Goal: Information Seeking & Learning: Find specific page/section

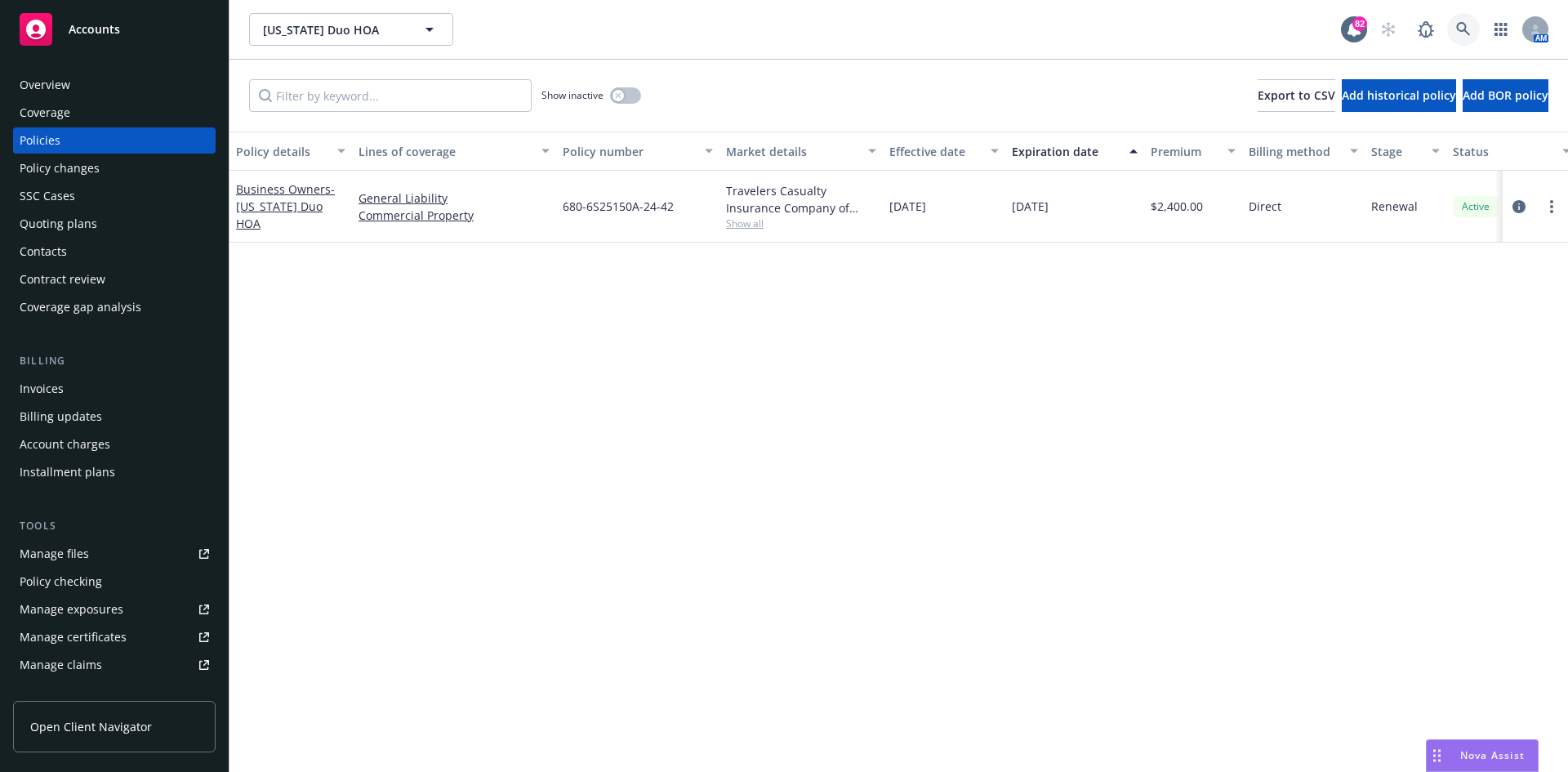
click at [1460, 24] on icon at bounding box center [1463, 29] width 14 height 14
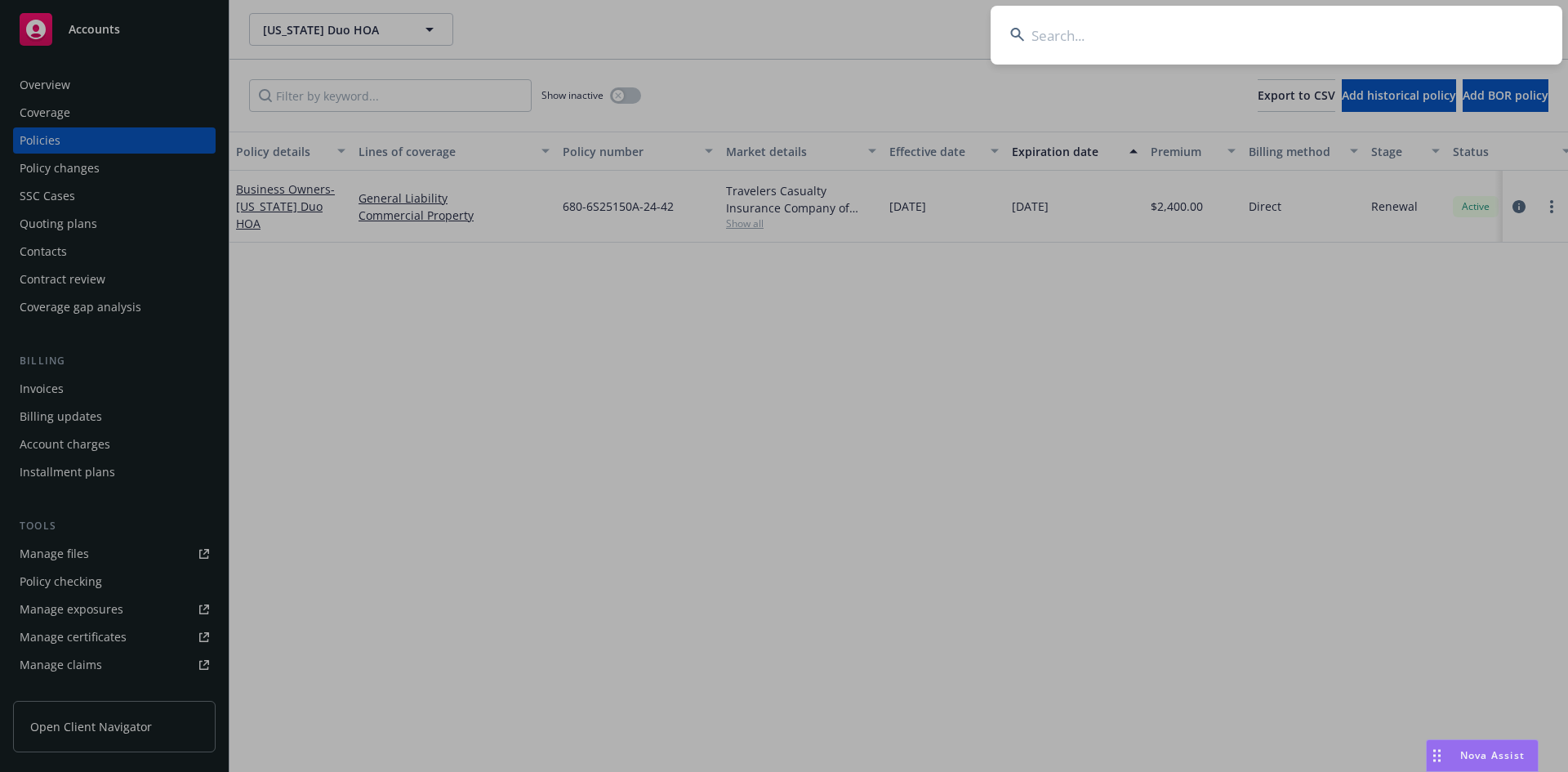
click at [1152, 33] on input at bounding box center [1276, 35] width 572 height 59
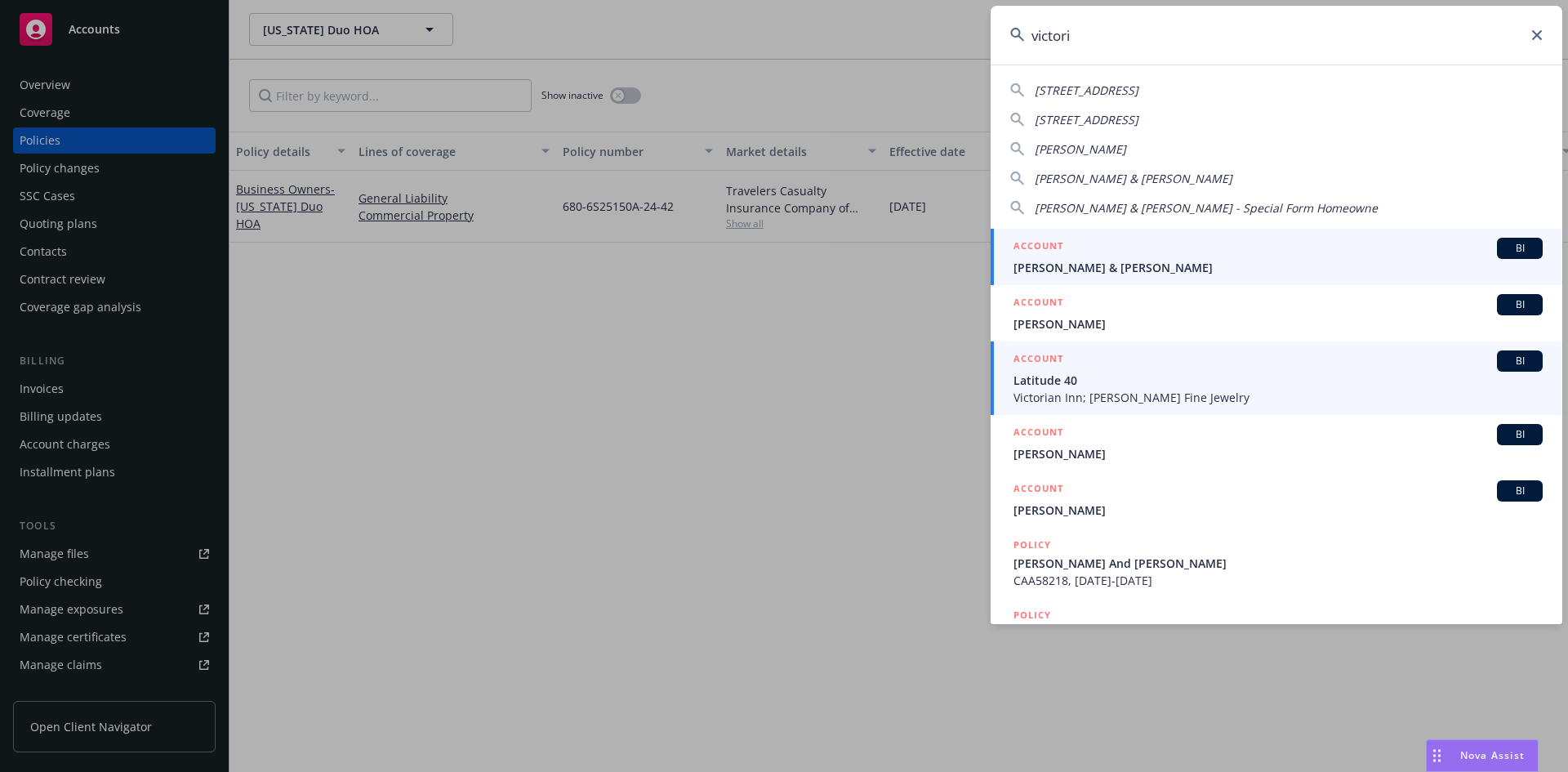
type input "victori"
click at [1046, 358] on h5 "ACCOUNT" at bounding box center [1038, 360] width 50 height 20
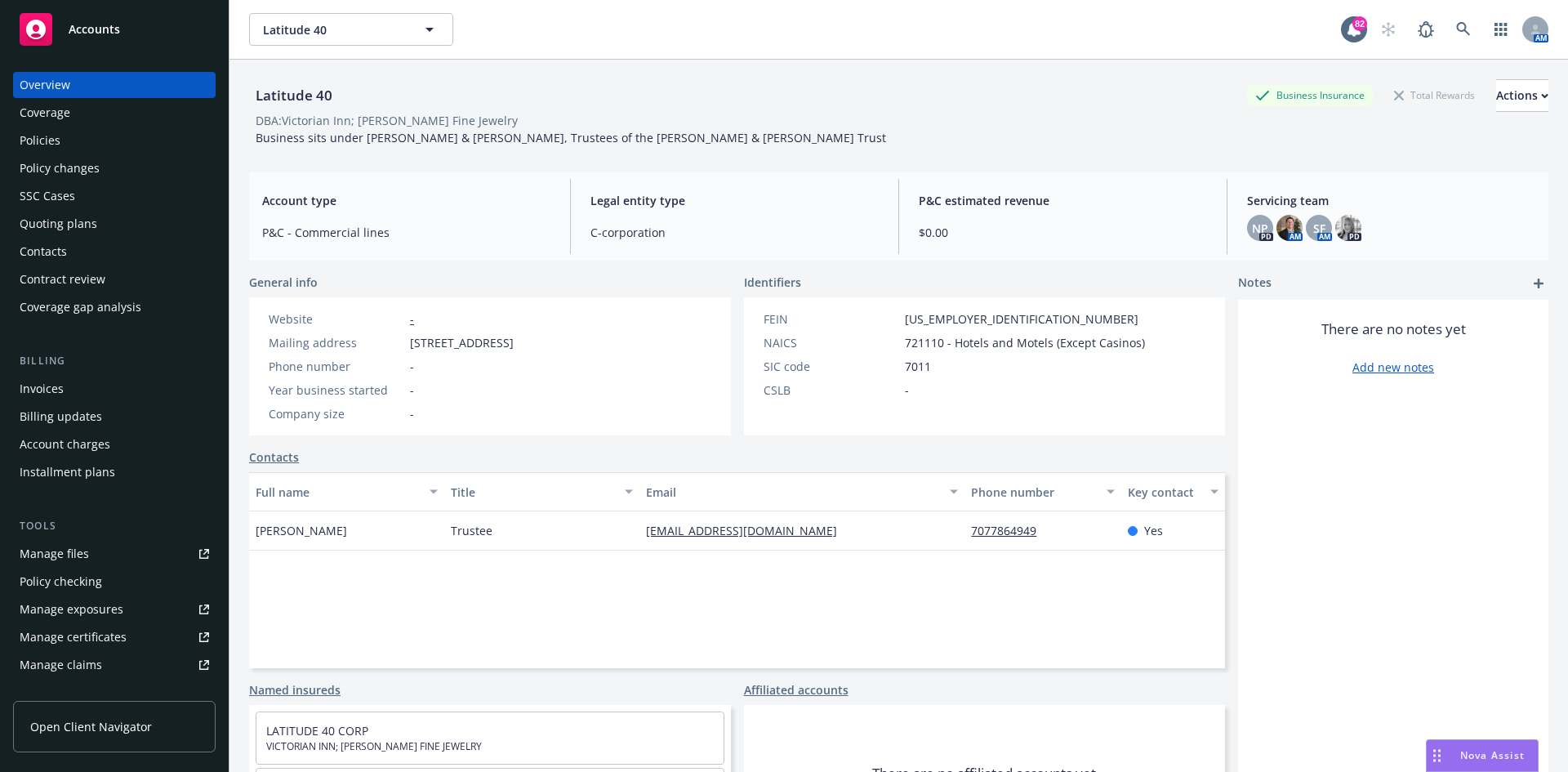
click at [92, 146] on div "Policies" at bounding box center [114, 140] width 189 height 26
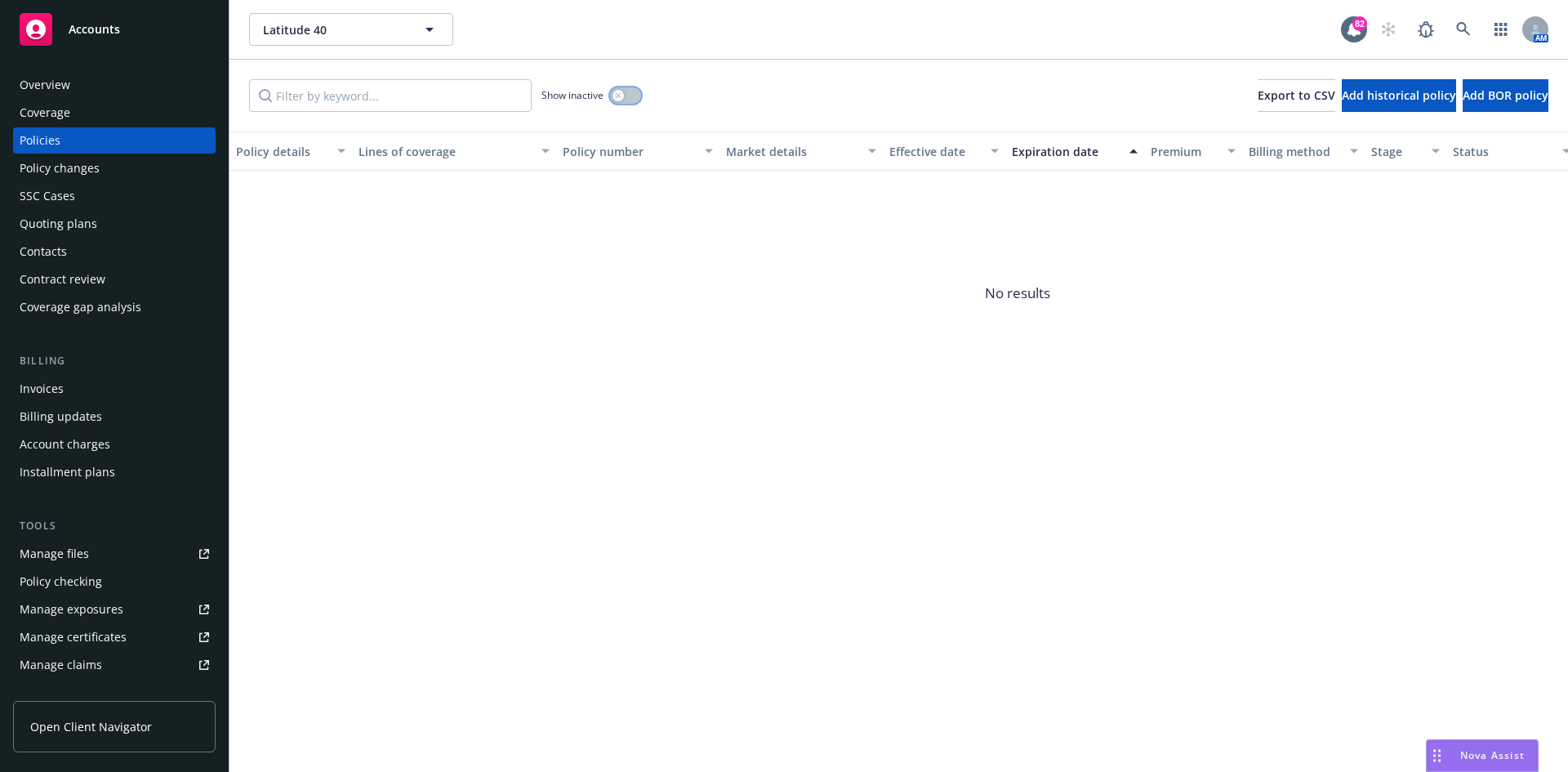
click at [618, 98] on icon "button" at bounding box center [618, 95] width 6 height 6
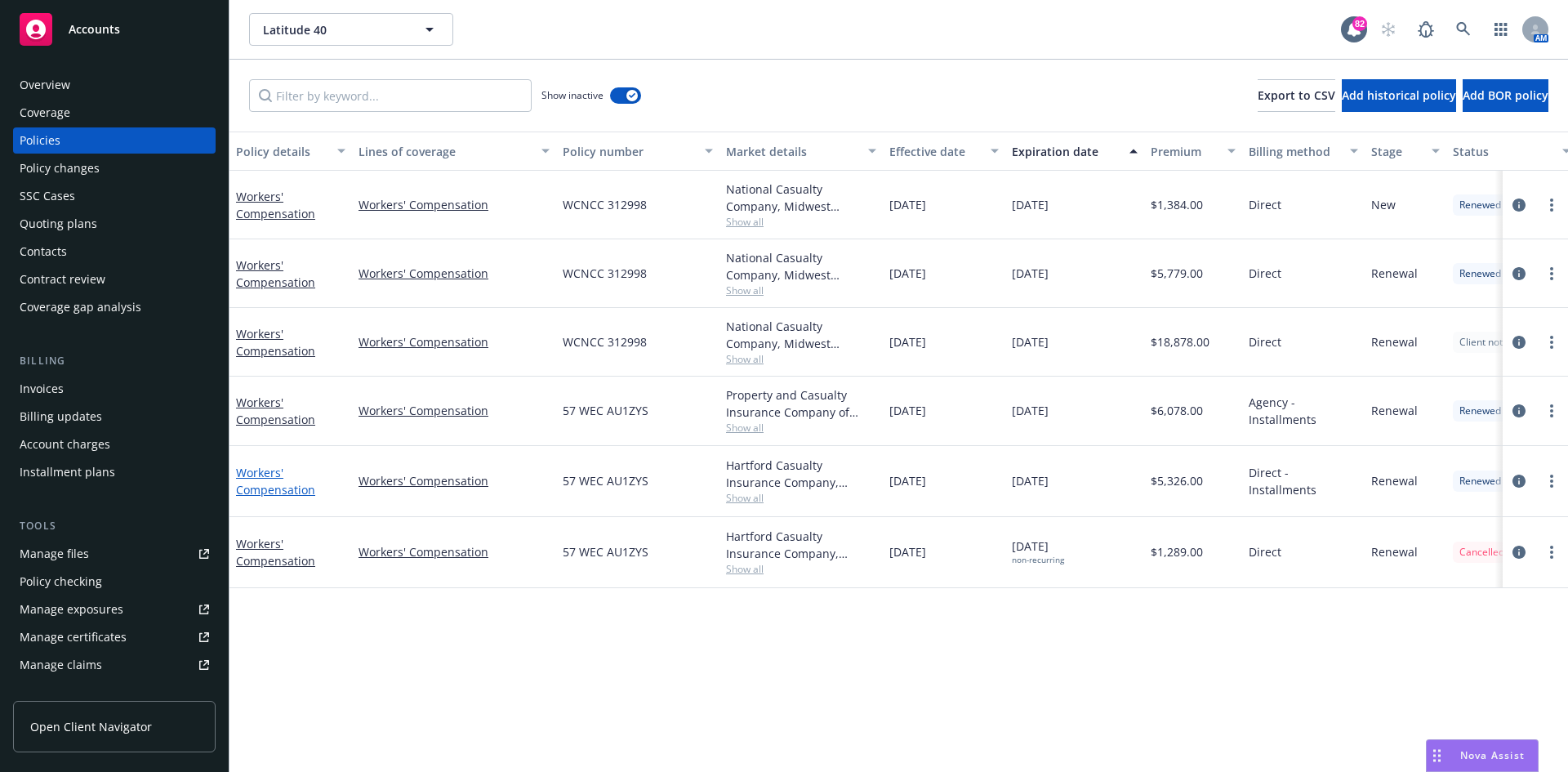
click at [257, 470] on link "Workers' Compensation" at bounding box center [276, 481] width 79 height 33
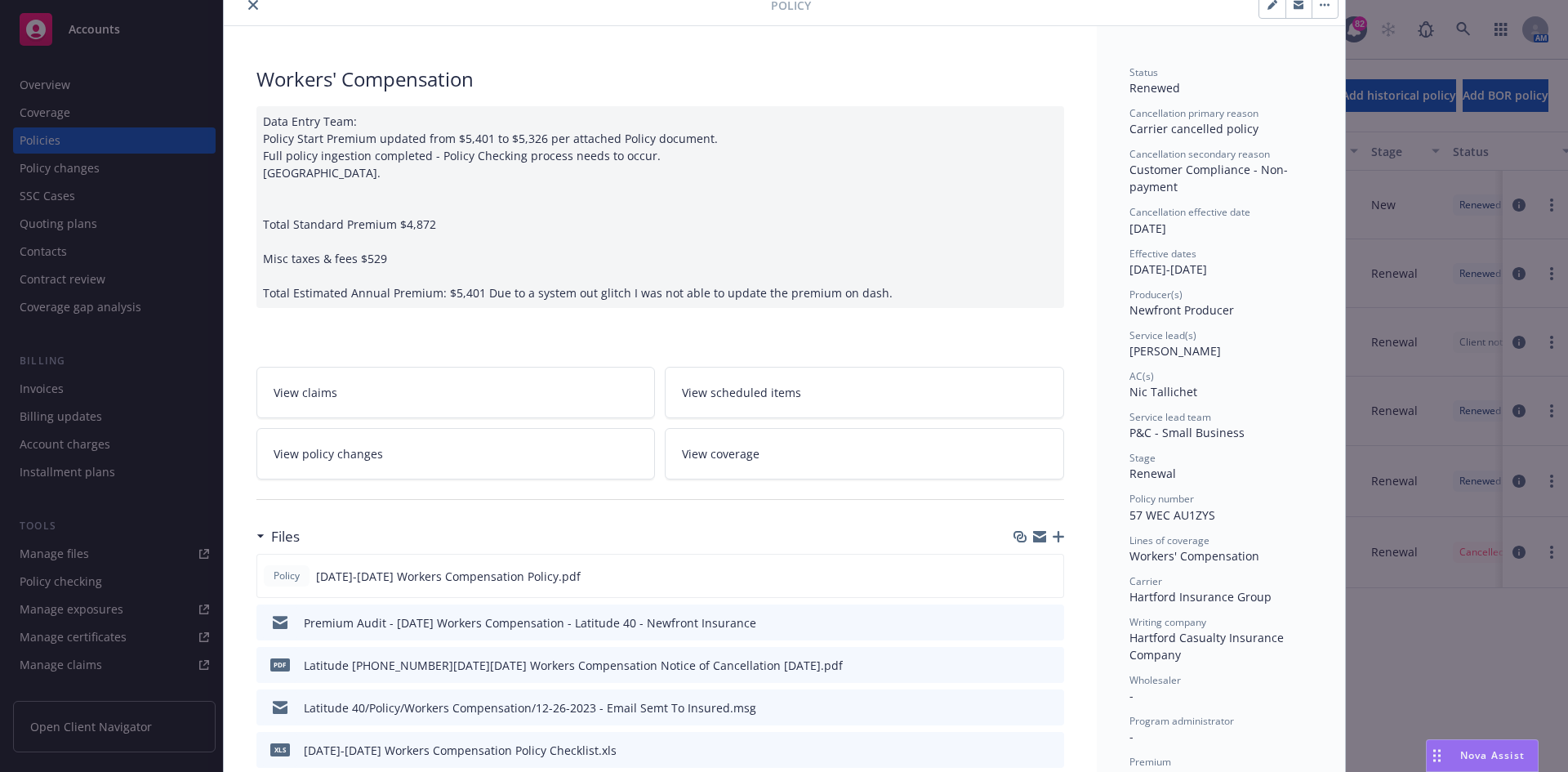
scroll to position [245, 0]
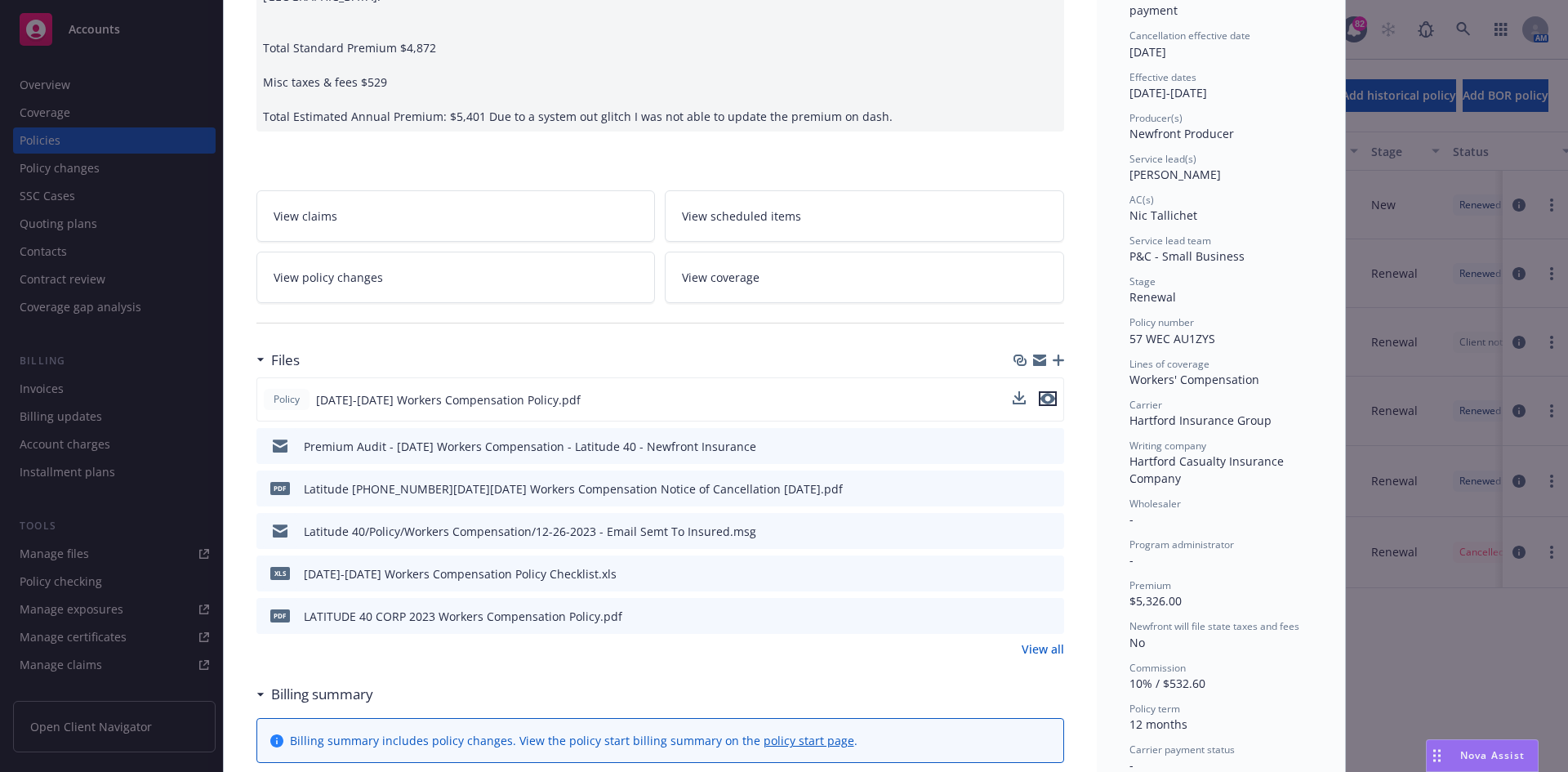
click at [1044, 406] on button at bounding box center [1048, 399] width 18 height 17
click at [1043, 398] on icon "preview file" at bounding box center [1048, 398] width 15 height 12
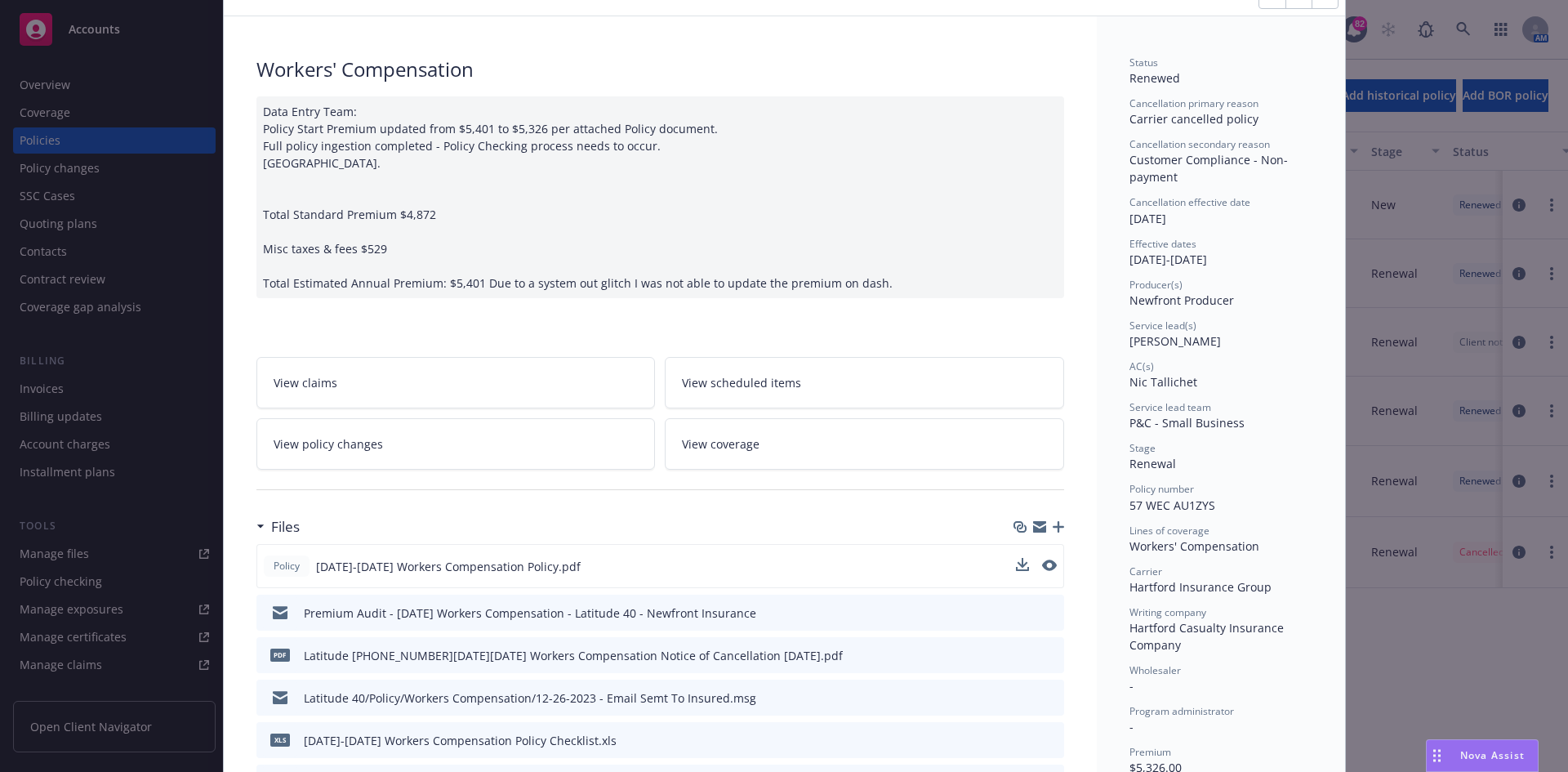
scroll to position [0, 0]
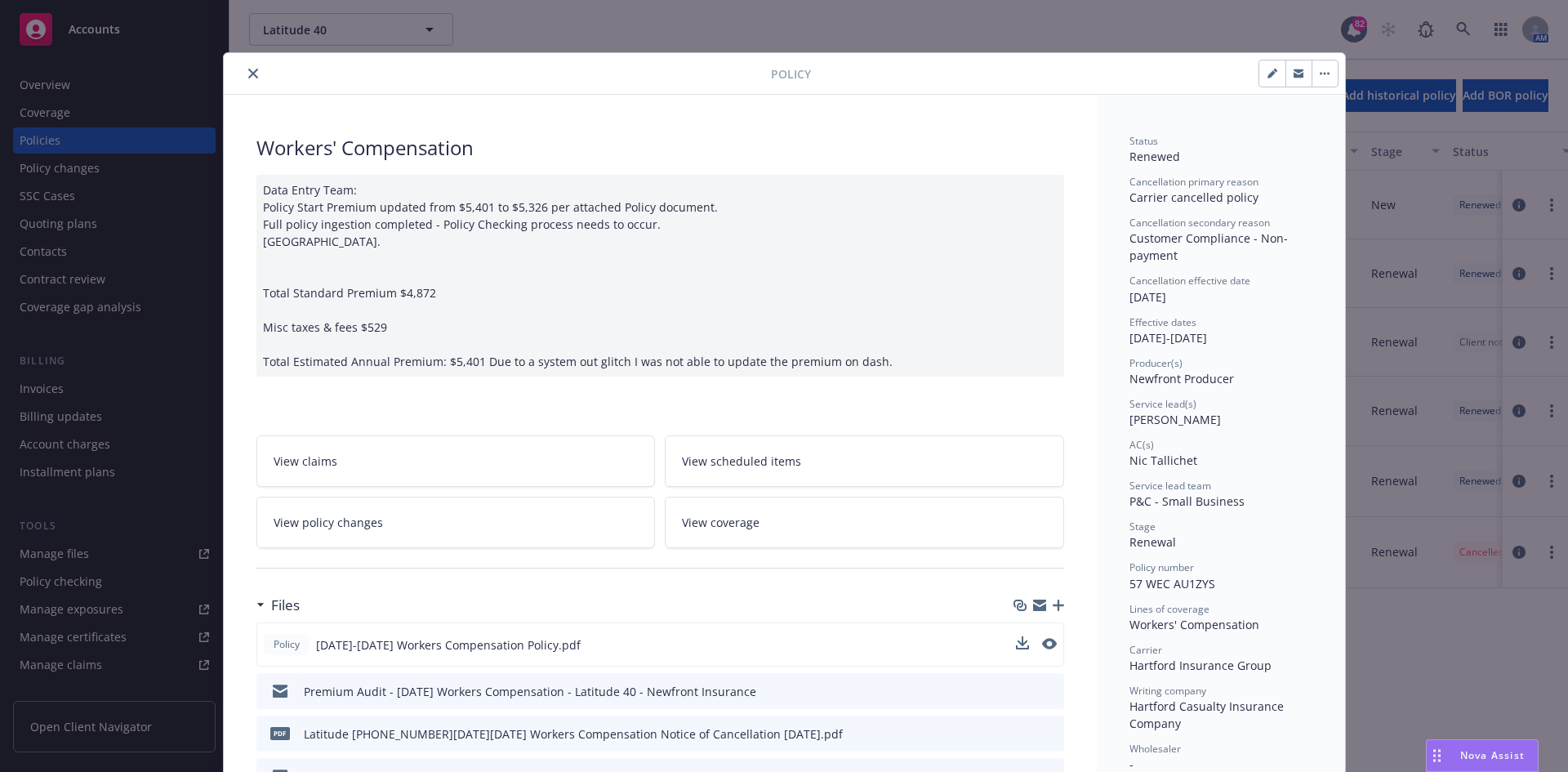
click at [248, 68] on icon "close" at bounding box center [252, 73] width 10 height 10
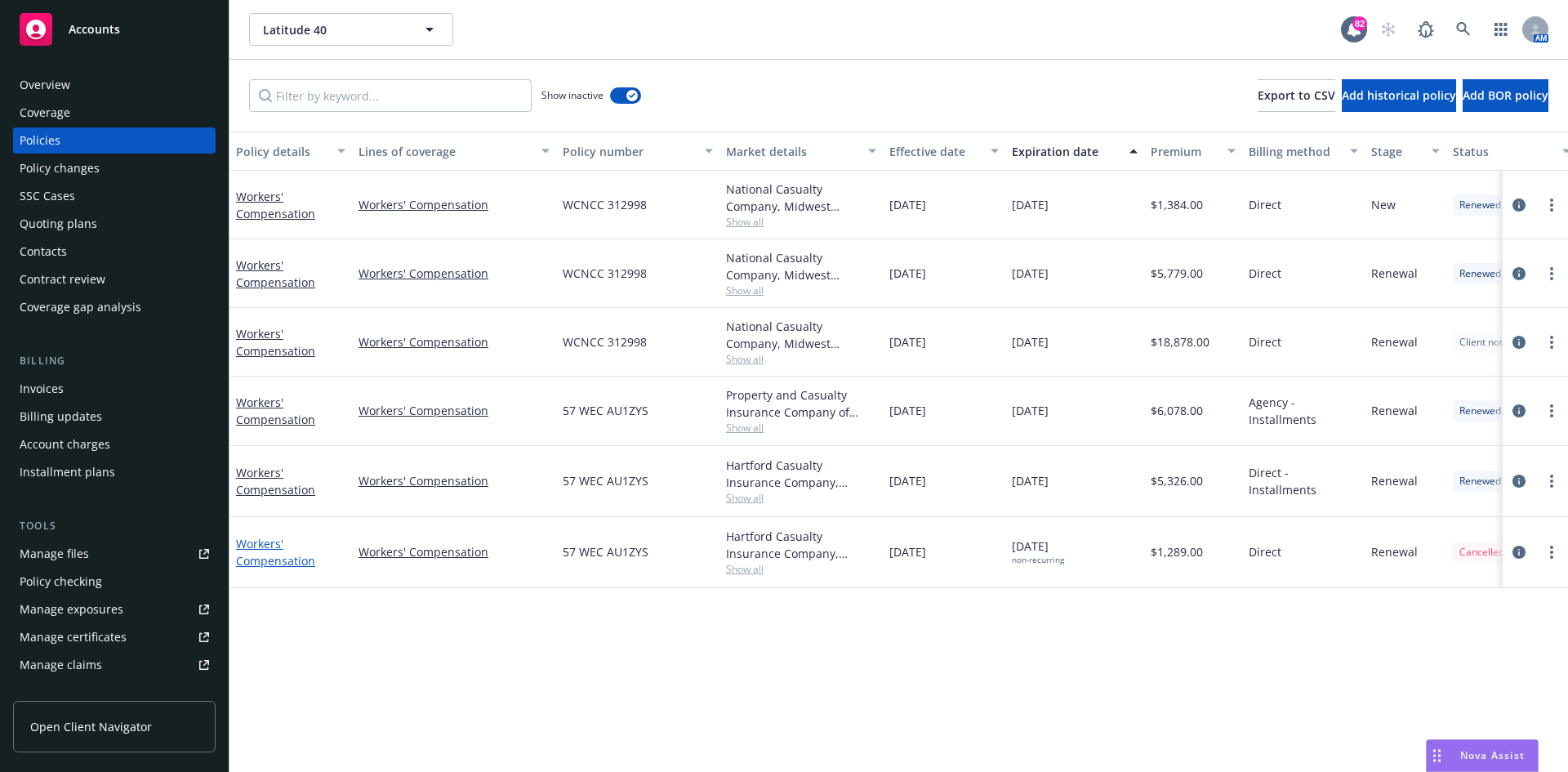
click at [253, 544] on link "Workers' Compensation" at bounding box center [276, 552] width 79 height 33
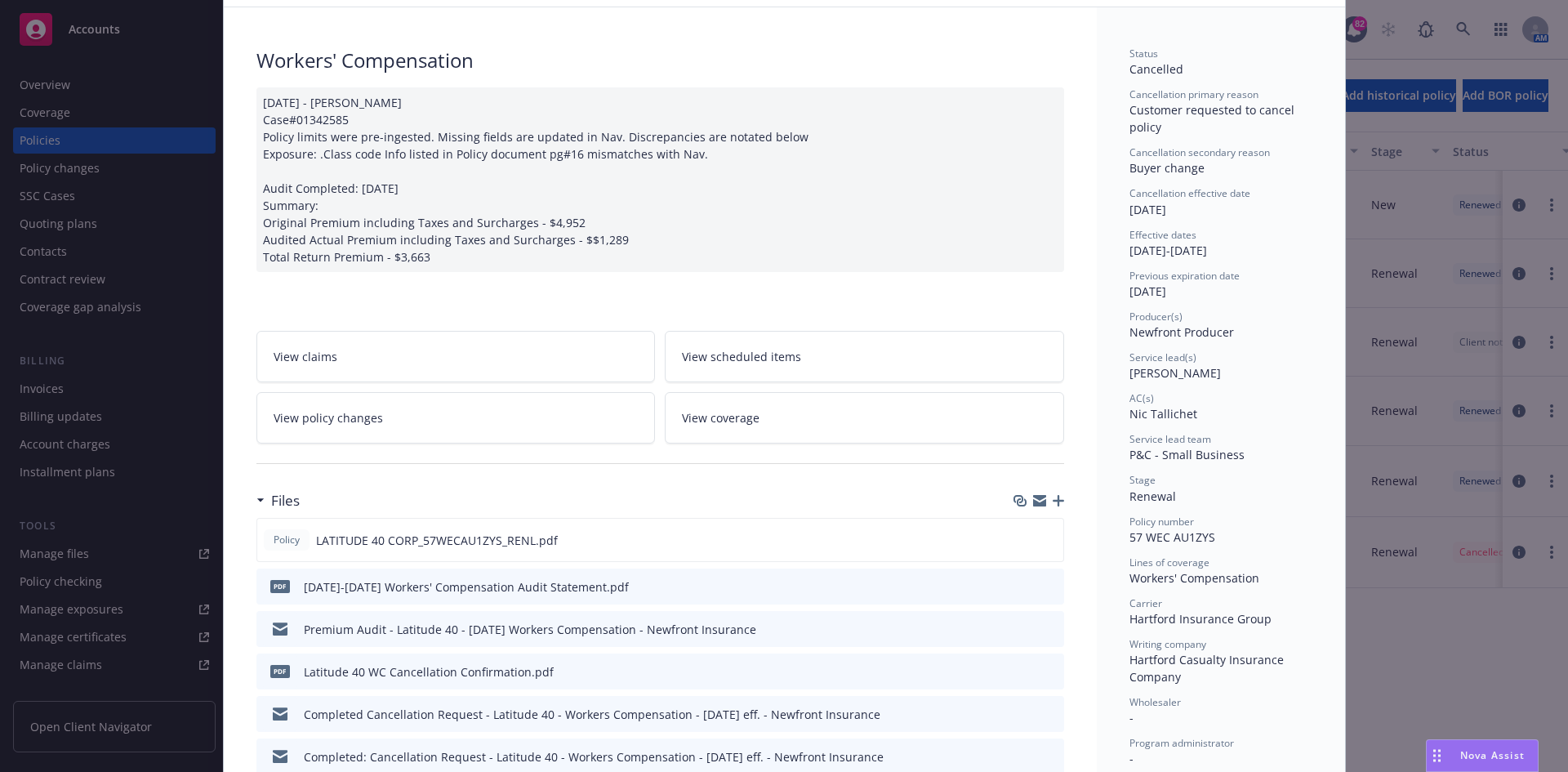
scroll to position [327, 0]
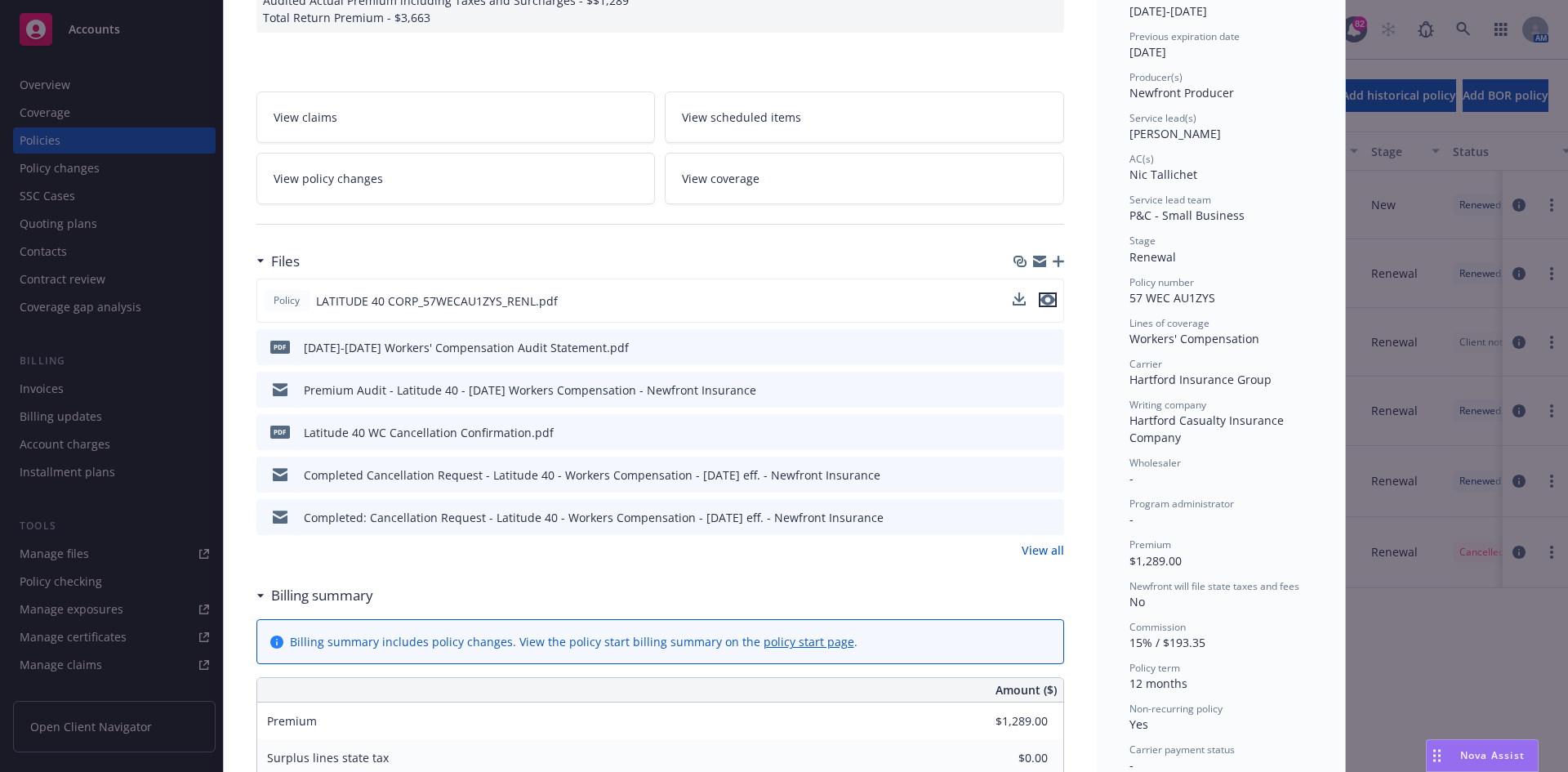
click at [1047, 297] on icon "preview file" at bounding box center [1048, 300] width 15 height 12
